Goal: Task Accomplishment & Management: Use online tool/utility

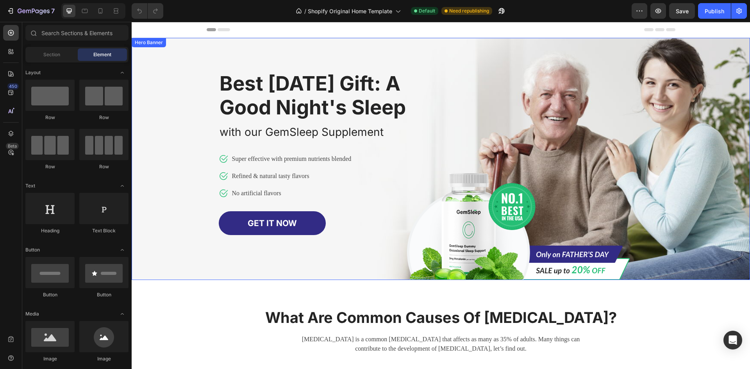
click at [570, 85] on div "Image Row Best [DATE] Gift: A Good Night's Sleep Heading with our GemSleep Supp…" at bounding box center [440, 159] width 457 height 242
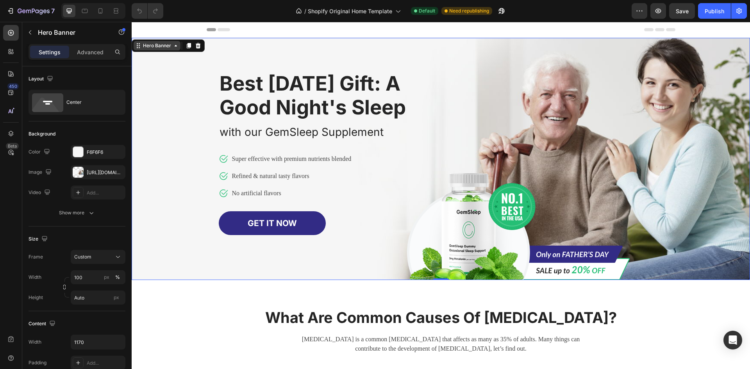
click at [166, 46] on div "Hero Banner" at bounding box center [156, 45] width 31 height 7
click at [178, 48] on icon at bounding box center [176, 46] width 6 height 6
click at [570, 82] on div "Image Row Best [DATE] Gift: A Good Night's Sleep Heading with our GemSleep Supp…" at bounding box center [440, 159] width 457 height 242
click at [566, 157] on div "Image Row Best [DATE] Gift: A Good Night's Sleep Heading with our GemSleep Supp…" at bounding box center [440, 159] width 457 height 242
click at [184, 128] on div "Overlay" at bounding box center [441, 159] width 618 height 242
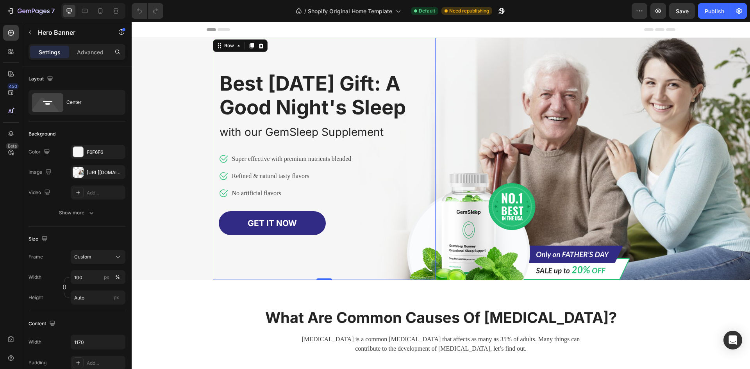
click at [399, 64] on div "Best [DATE] Gift: A Good Night's Sleep Heading with our GemSleep Supplement Tex…" at bounding box center [324, 159] width 223 height 242
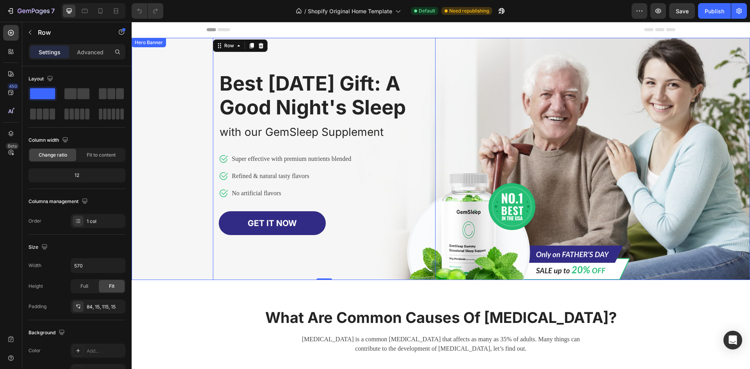
click at [516, 73] on div "Image Row Best [DATE] Gift: A Good Night's Sleep Heading with our GemSleep Supp…" at bounding box center [440, 159] width 457 height 242
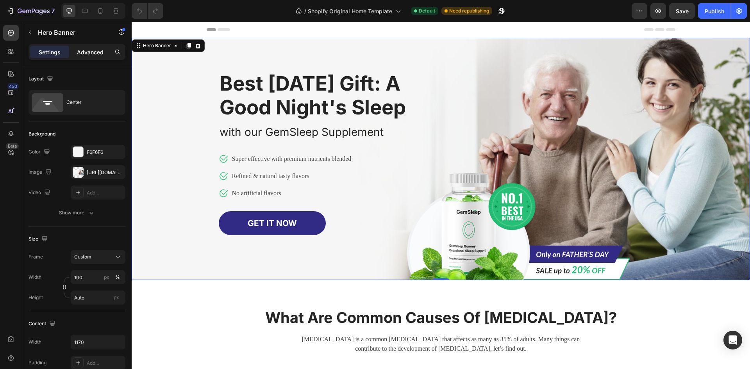
click at [84, 50] on p "Advanced" at bounding box center [90, 52] width 27 height 8
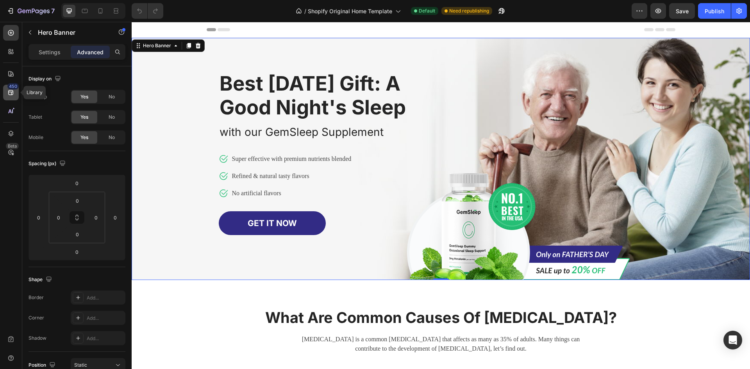
click at [10, 89] on icon at bounding box center [11, 93] width 8 height 8
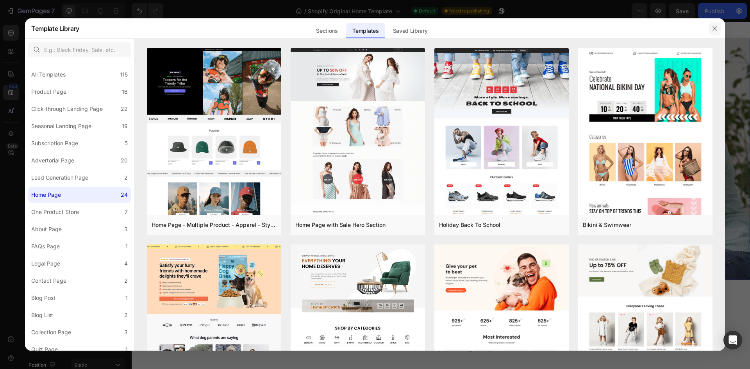
click at [716, 29] on icon "button" at bounding box center [715, 28] width 6 height 6
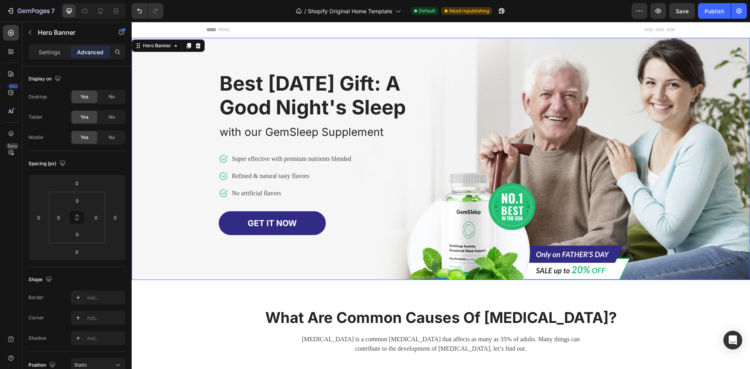
click at [587, 79] on div "Image Row Best [DATE] Gift: A Good Night's Sleep Heading with our GemSleep Supp…" at bounding box center [440, 159] width 457 height 242
click at [48, 51] on p "Settings" at bounding box center [50, 52] width 22 height 8
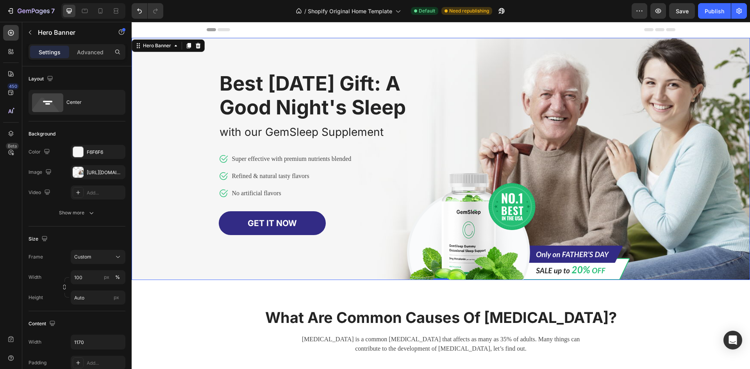
click at [614, 157] on div "Image Row Best [DATE] Gift: A Good Night's Sleep Heading with our GemSleep Supp…" at bounding box center [440, 159] width 457 height 242
click at [392, 25] on div at bounding box center [441, 30] width 469 height 16
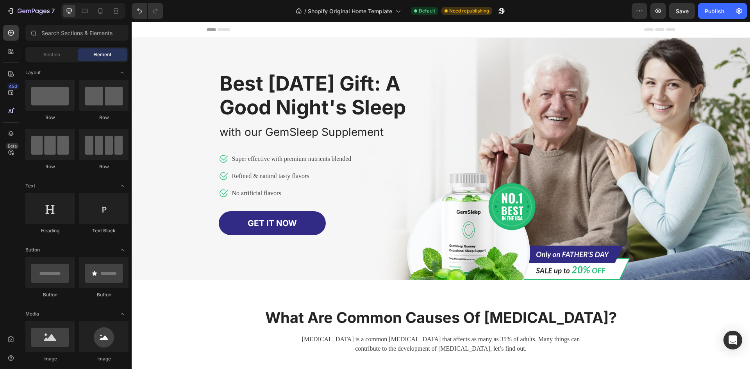
click at [222, 30] on icon at bounding box center [224, 29] width 12 height 3
click at [220, 29] on icon at bounding box center [224, 29] width 12 height 3
click at [195, 29] on div at bounding box center [441, 30] width 618 height 16
click at [642, 12] on icon "button" at bounding box center [639, 11] width 8 height 8
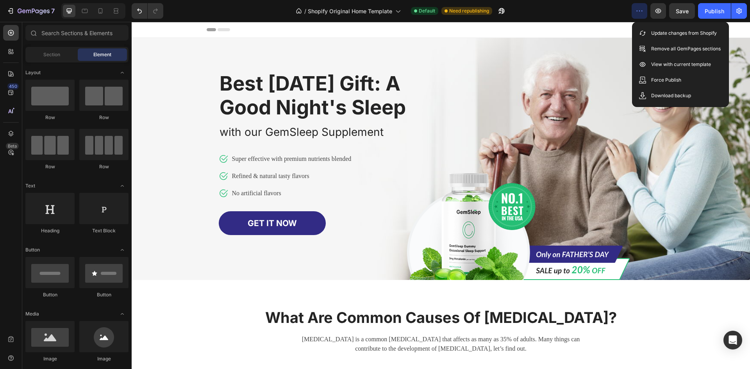
click at [556, 14] on div "/ Shopify Original Home Template Default Need republishing" at bounding box center [400, 11] width 462 height 16
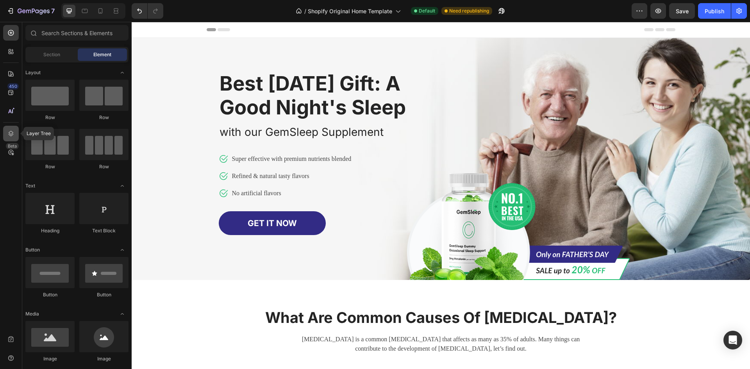
click at [12, 131] on icon at bounding box center [11, 134] width 8 height 8
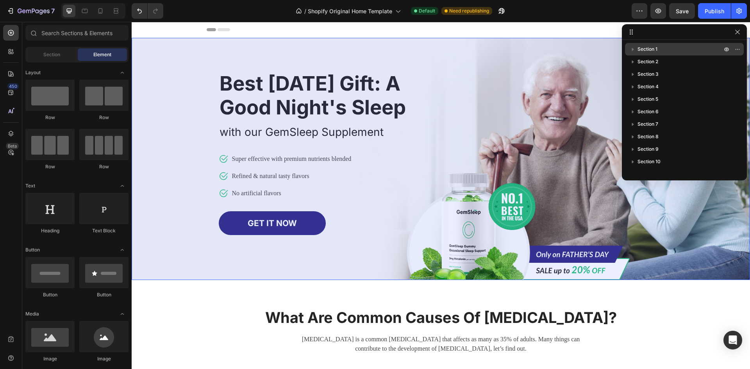
click at [633, 50] on icon "button" at bounding box center [633, 49] width 8 height 8
click at [649, 49] on span "Section 1" at bounding box center [647, 49] width 20 height 8
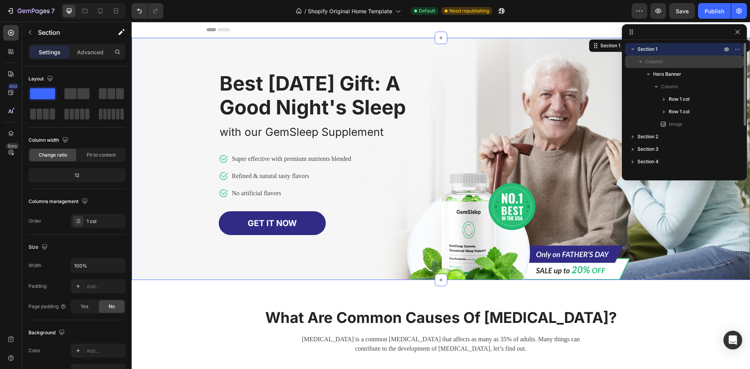
click at [651, 60] on span "Column" at bounding box center [653, 62] width 17 height 8
click at [639, 61] on icon "button" at bounding box center [641, 62] width 8 height 8
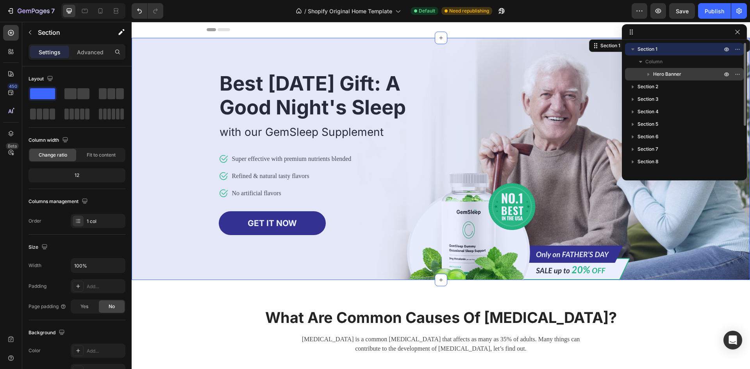
click at [648, 74] on icon "button" at bounding box center [648, 74] width 2 height 3
click at [664, 73] on span "Hero Banner" at bounding box center [667, 74] width 28 height 8
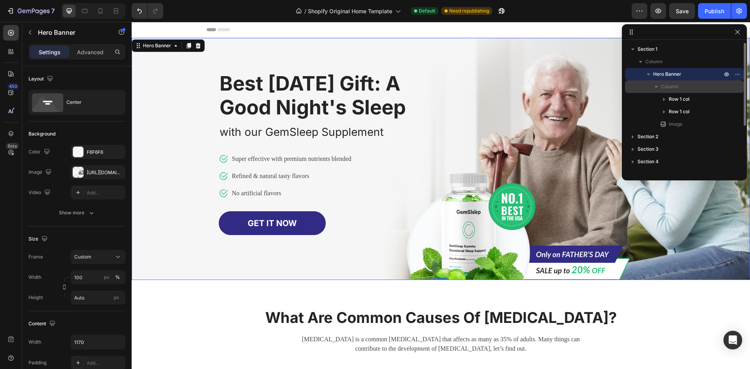
click at [662, 87] on span "Column" at bounding box center [669, 87] width 17 height 8
click at [657, 85] on icon "button" at bounding box center [656, 87] width 8 height 8
click at [674, 124] on span "Image" at bounding box center [676, 124] width 14 height 8
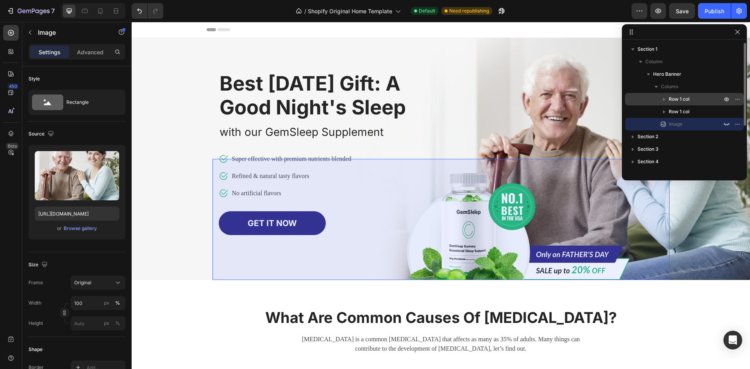
click at [685, 97] on span "Row 1 col" at bounding box center [679, 99] width 21 height 8
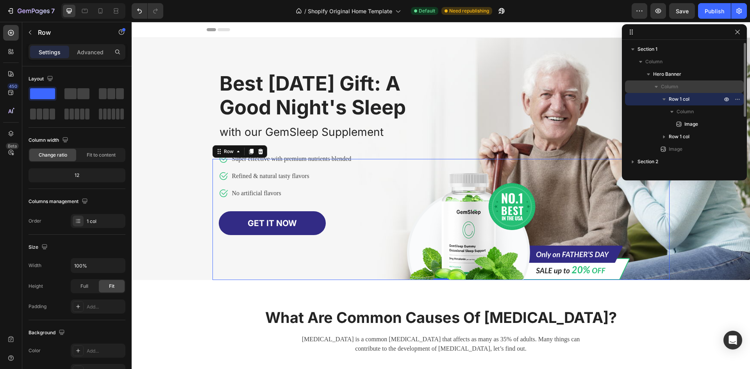
click at [662, 85] on span "Column" at bounding box center [669, 87] width 17 height 8
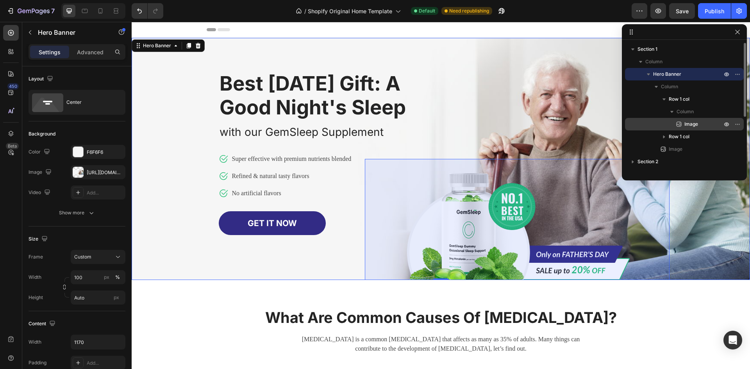
click at [684, 124] on span "Image" at bounding box center [691, 124] width 14 height 8
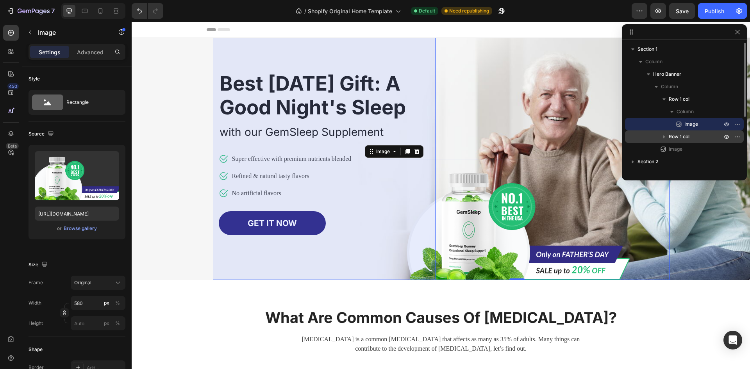
click at [664, 137] on icon "button" at bounding box center [664, 137] width 2 height 3
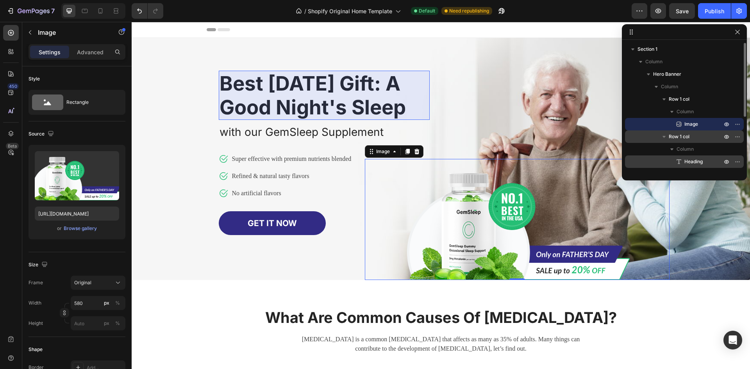
scroll to position [78, 0]
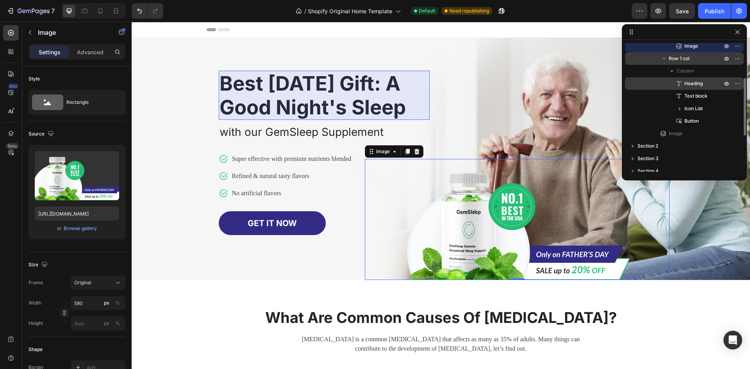
click at [694, 84] on span "Heading" at bounding box center [693, 84] width 18 height 8
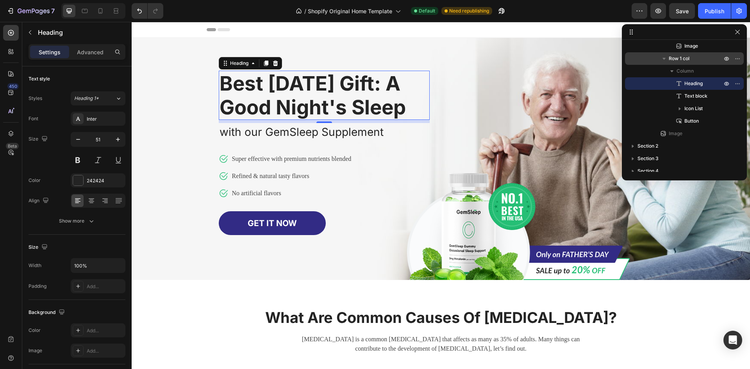
click at [358, 99] on p "Best [DATE] Gift: A Good Night's Sleep" at bounding box center [323, 95] width 209 height 48
click at [332, 114] on p "Best [DATE] Gift: A Good Night's Sleep" at bounding box center [323, 95] width 209 height 48
click at [298, 119] on p "Best [DATE] Gift: A Good Night's Sleep" at bounding box center [323, 95] width 209 height 48
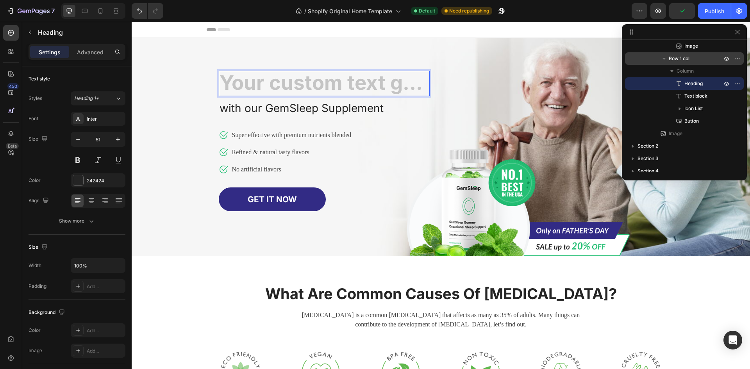
click at [293, 86] on h1 "Rich Text Editor. Editing area: main" at bounding box center [324, 83] width 211 height 25
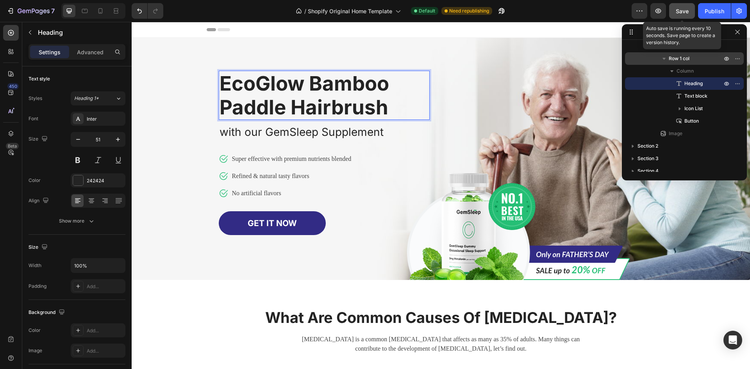
click at [681, 11] on span "Save" at bounding box center [682, 11] width 13 height 7
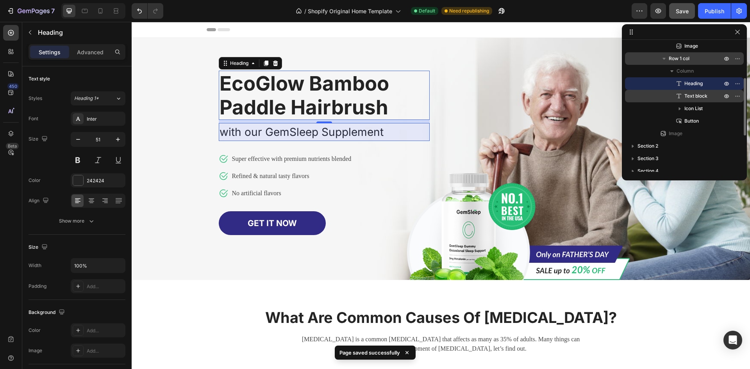
click at [692, 97] on span "Text block" at bounding box center [695, 96] width 23 height 8
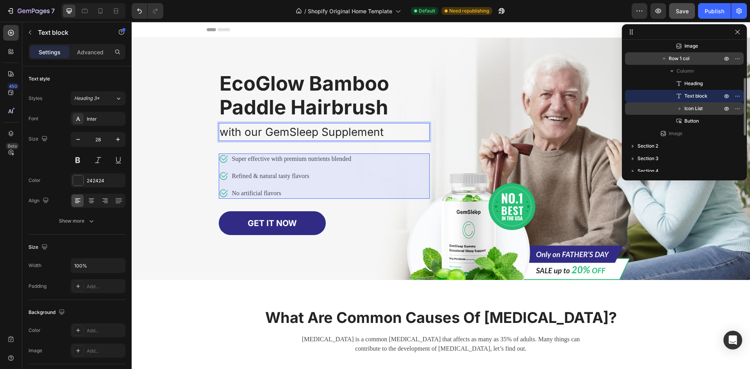
click at [694, 108] on span "Icon List" at bounding box center [693, 109] width 18 height 8
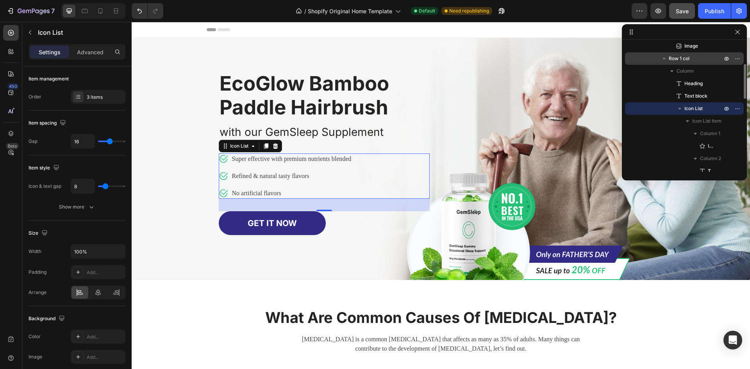
click at [694, 108] on span "Icon List" at bounding box center [693, 109] width 18 height 8
click at [737, 107] on icon "button" at bounding box center [737, 108] width 6 height 6
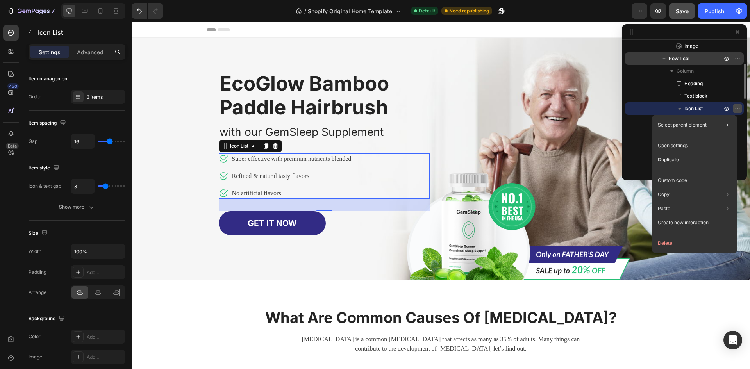
click at [737, 107] on icon "button" at bounding box center [737, 108] width 6 height 6
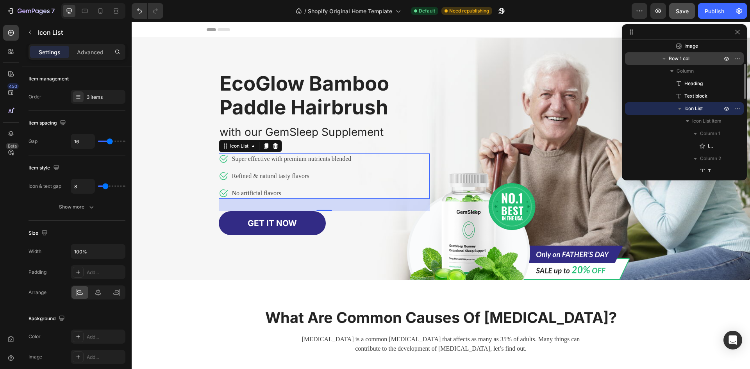
click at [687, 111] on span "Icon List" at bounding box center [693, 109] width 18 height 8
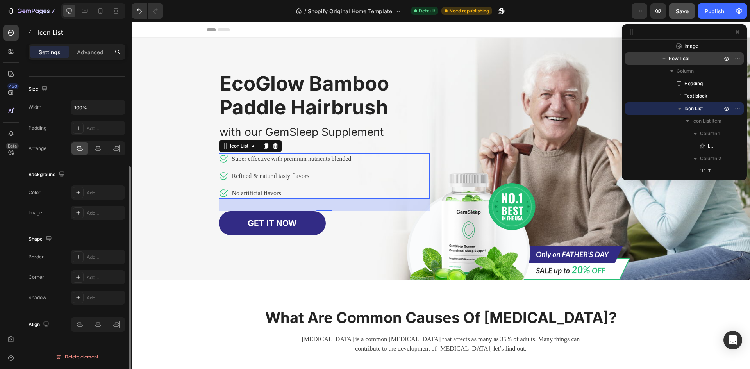
scroll to position [0, 0]
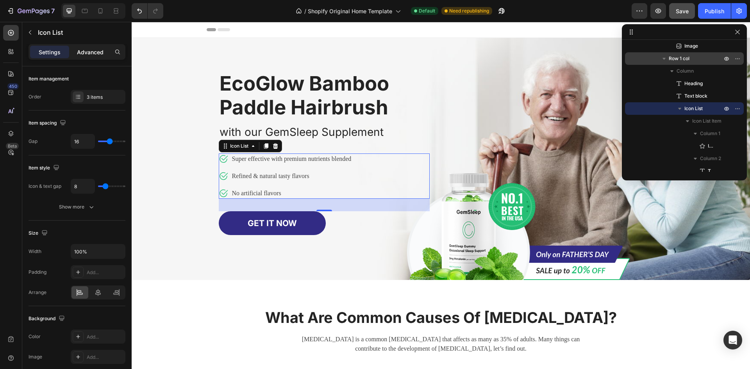
click at [93, 55] on p "Advanced" at bounding box center [90, 52] width 27 height 8
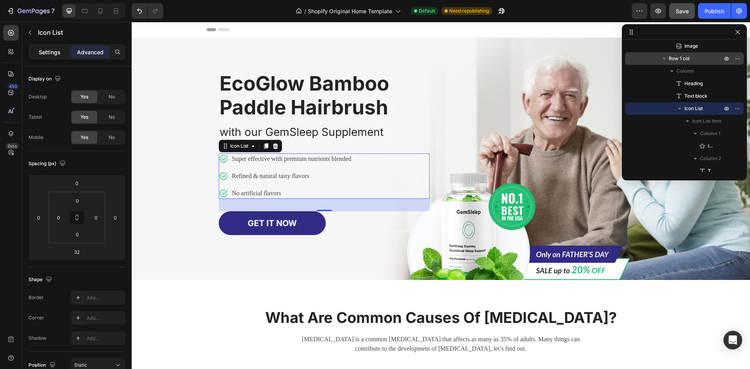
click at [52, 52] on p "Settings" at bounding box center [50, 52] width 22 height 8
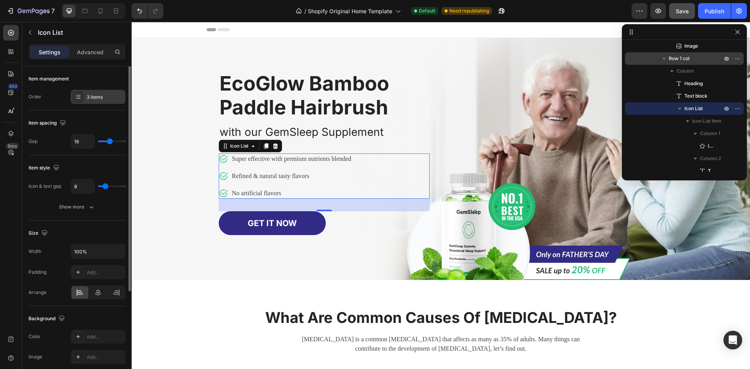
click at [78, 99] on icon at bounding box center [78, 97] width 6 height 6
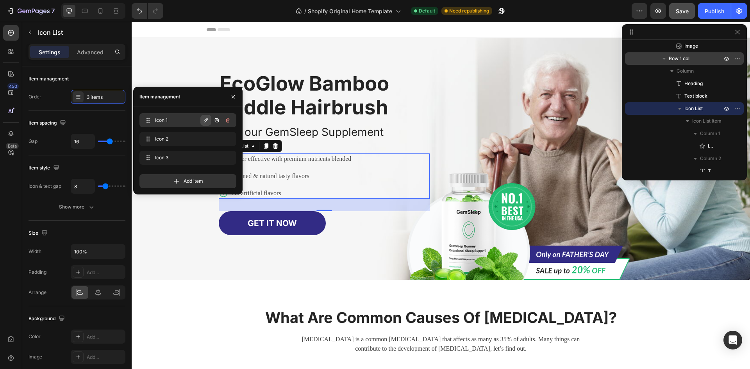
click at [205, 120] on icon "button" at bounding box center [206, 120] width 4 height 4
click at [191, 104] on div "Item management" at bounding box center [187, 97] width 109 height 20
click at [421, 123] on div "with our GemSleep Supplement" at bounding box center [324, 132] width 211 height 18
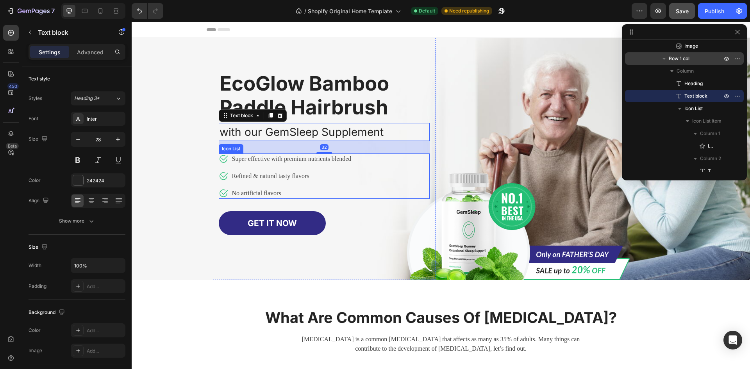
click at [362, 171] on div "Icon Super effective with premium nutrients blended Text block Icon Refined & n…" at bounding box center [324, 175] width 211 height 45
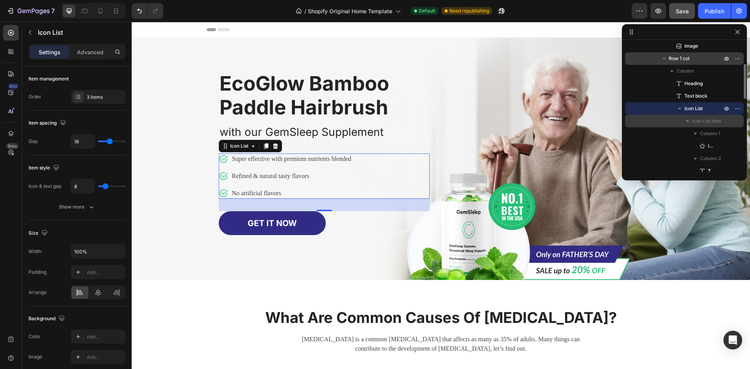
click at [700, 121] on span "Icon List Item" at bounding box center [706, 121] width 29 height 8
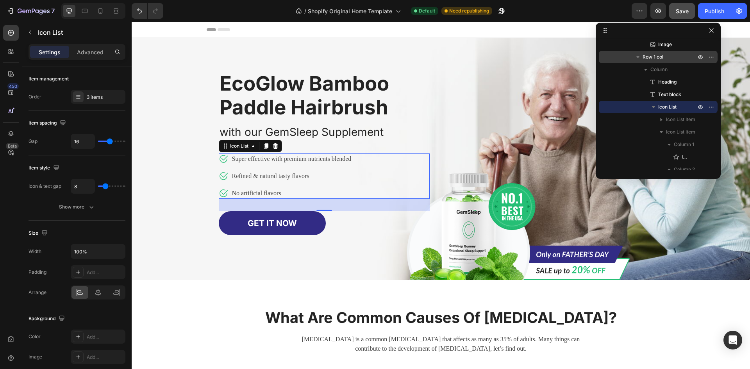
drag, startPoint x: 695, startPoint y: 33, endPoint x: 661, endPoint y: 32, distance: 34.0
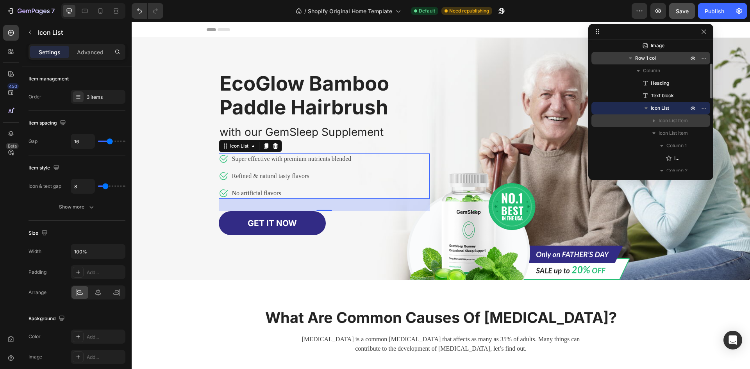
click at [653, 121] on icon "button" at bounding box center [654, 121] width 2 height 3
click at [672, 135] on span "Column 1" at bounding box center [676, 133] width 20 height 8
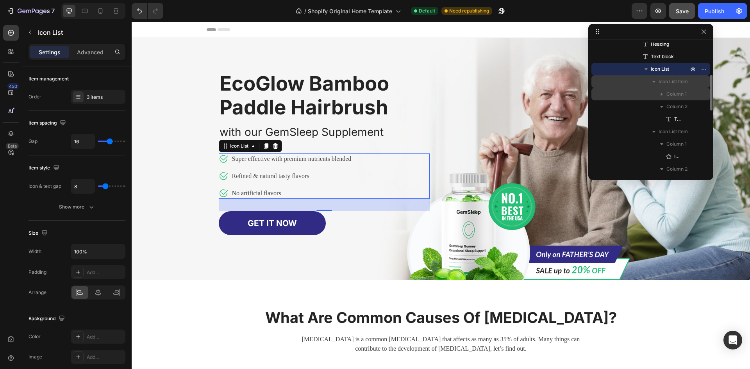
click at [662, 95] on icon "button" at bounding box center [662, 94] width 2 height 3
click at [681, 106] on div "Icon" at bounding box center [650, 106] width 112 height 12
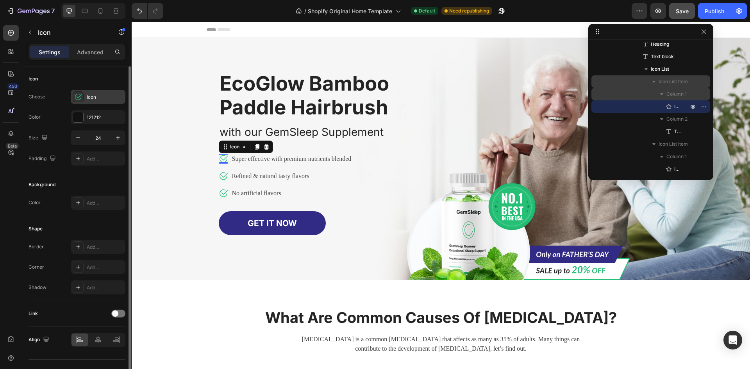
click at [79, 95] on icon at bounding box center [78, 97] width 8 height 8
click at [661, 94] on icon "button" at bounding box center [661, 94] width 3 height 2
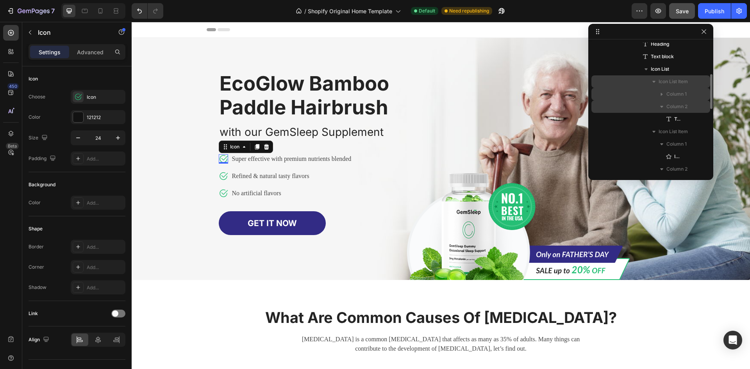
click at [661, 107] on icon "button" at bounding box center [661, 107] width 3 height 2
click at [660, 106] on icon "button" at bounding box center [662, 107] width 8 height 8
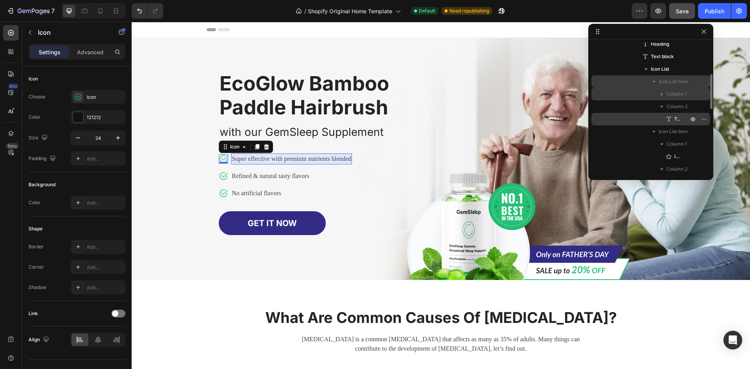
click at [675, 120] on span "Text block" at bounding box center [677, 119] width 6 height 8
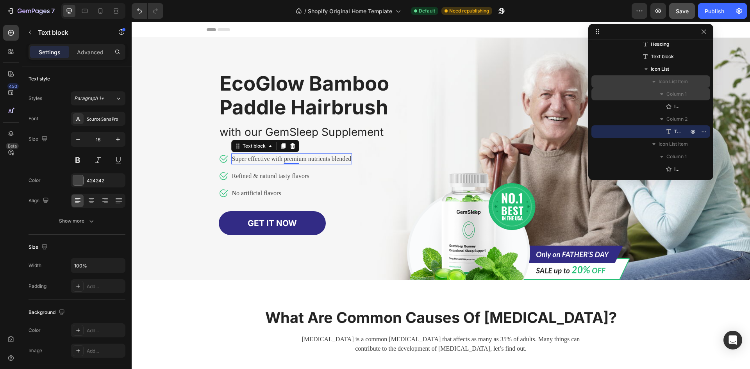
click at [319, 159] on p "Super effective with premium nutrients blended" at bounding box center [292, 158] width 120 height 9
click at [315, 158] on p "Super effective with premium nutrients blended" at bounding box center [292, 158] width 120 height 9
click at [331, 160] on p "Super effective with premium nutrients blended" at bounding box center [292, 158] width 120 height 9
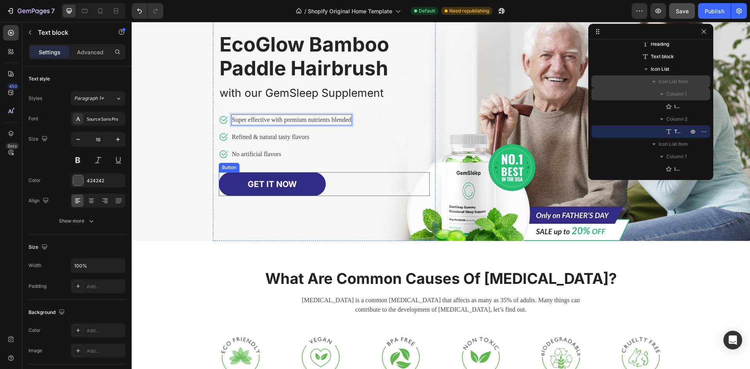
click at [341, 178] on div "GET IT NOW Button" at bounding box center [324, 184] width 211 height 24
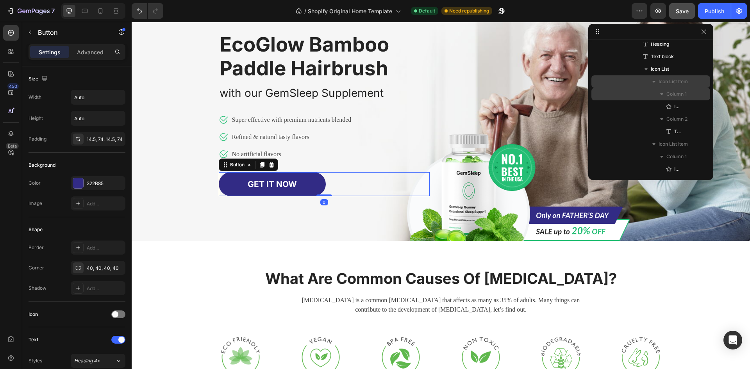
scroll to position [285, 0]
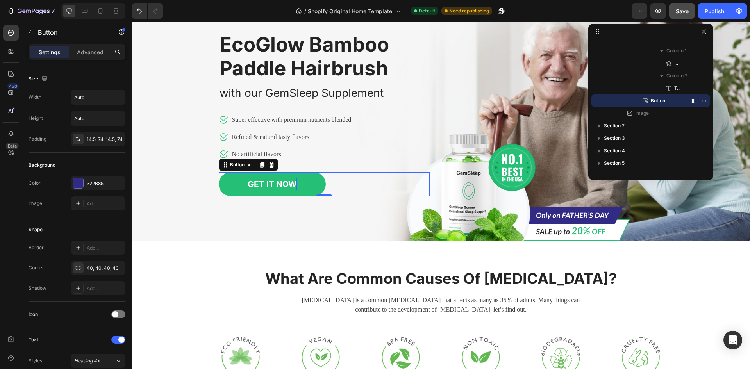
click at [291, 182] on div "GET IT NOW" at bounding box center [272, 184] width 49 height 12
click at [291, 182] on p "GET IT NOW" at bounding box center [272, 184] width 49 height 12
click at [282, 182] on p "GET IT NOW" at bounding box center [272, 184] width 49 height 12
click at [266, 180] on p "GET IT NOW" at bounding box center [272, 184] width 49 height 12
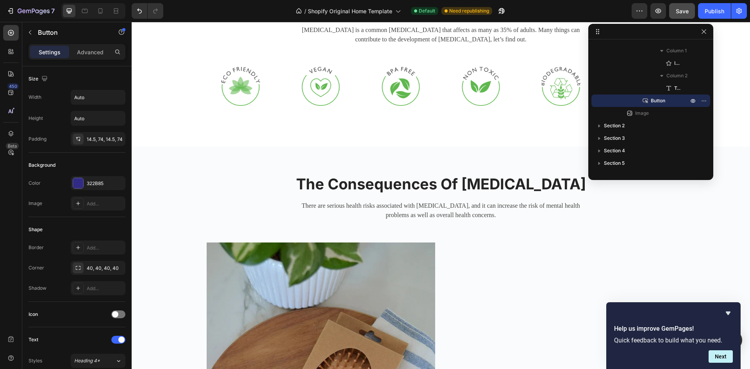
scroll to position [234, 0]
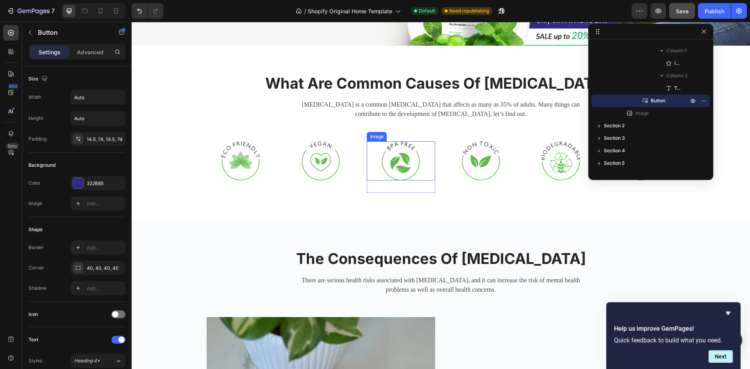
click at [398, 161] on img at bounding box center [400, 160] width 39 height 39
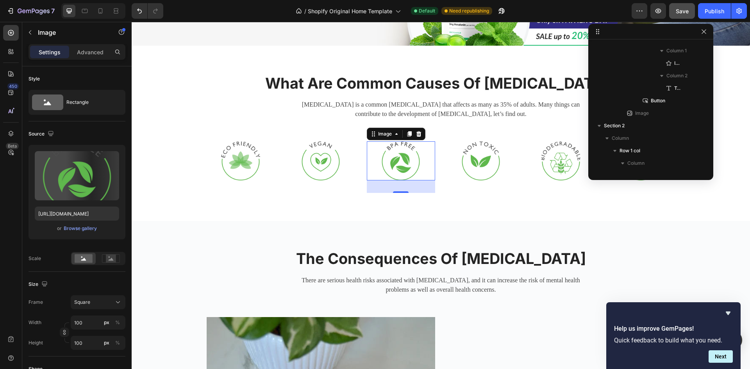
scroll to position [485, 0]
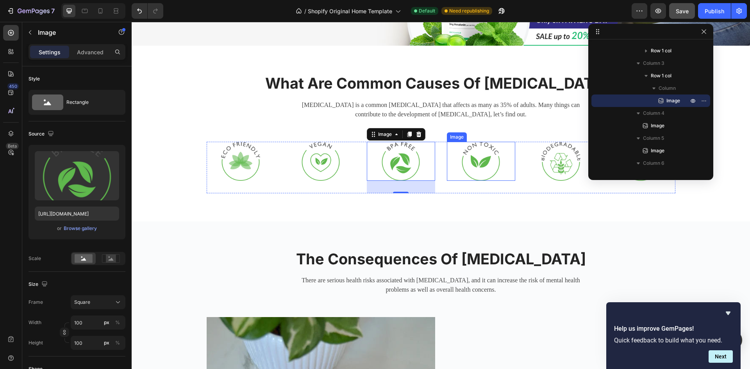
click at [484, 175] on img at bounding box center [480, 161] width 39 height 39
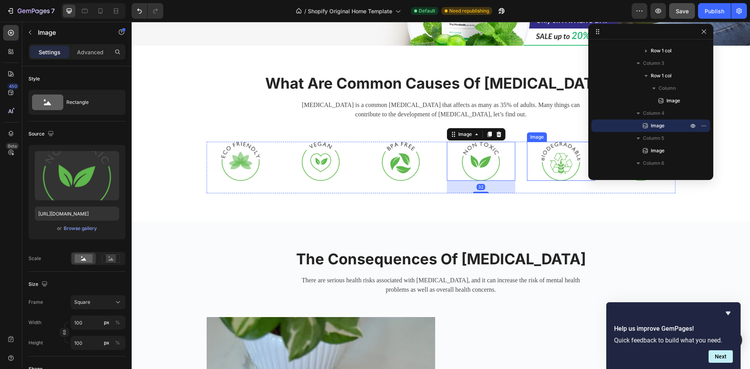
click at [553, 166] on img at bounding box center [560, 161] width 39 height 39
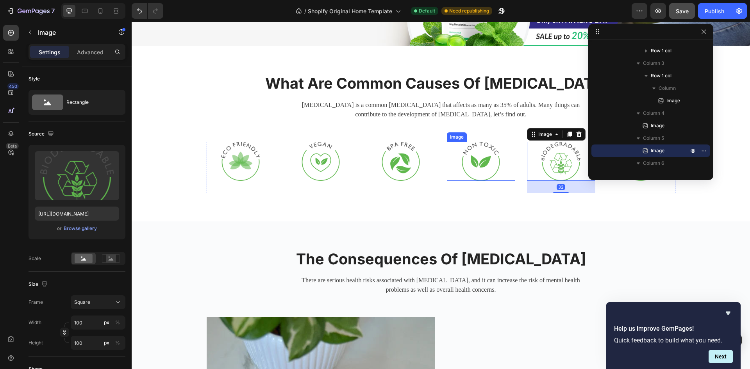
click at [488, 170] on img at bounding box center [480, 161] width 39 height 39
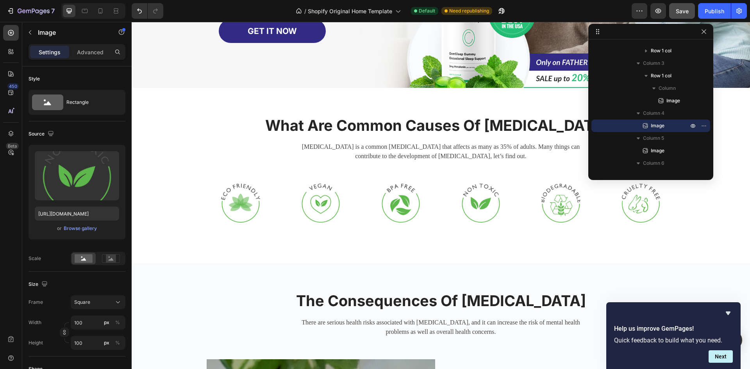
scroll to position [117, 0]
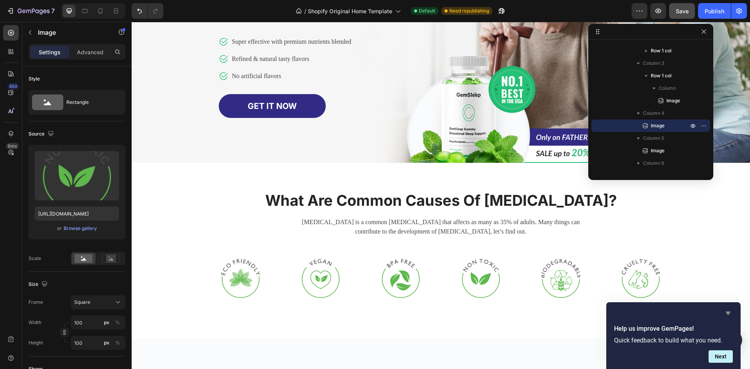
click at [728, 315] on icon "Hide survey" at bounding box center [727, 313] width 9 height 9
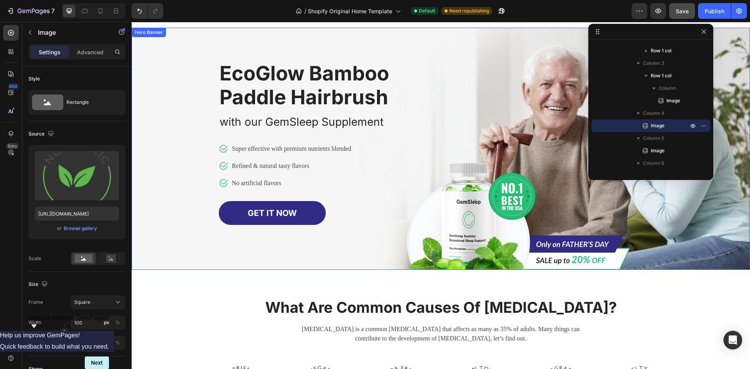
scroll to position [0, 0]
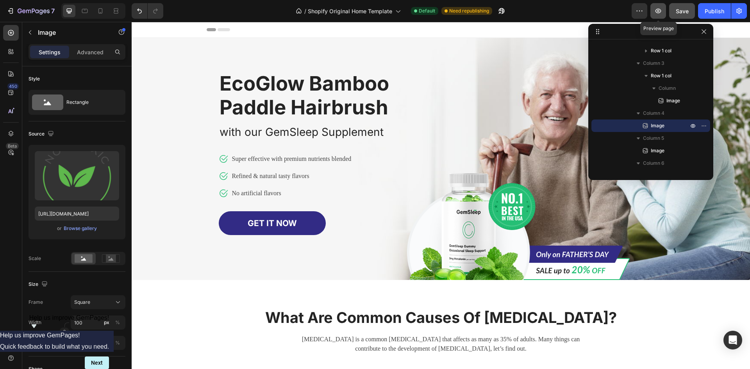
click at [656, 11] on icon "button" at bounding box center [658, 11] width 8 height 8
